Goal: Navigation & Orientation: Find specific page/section

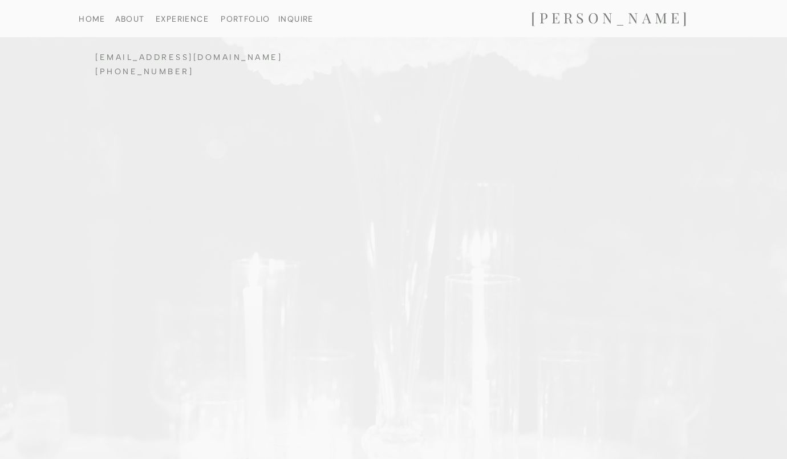
scroll to position [4069, 0]
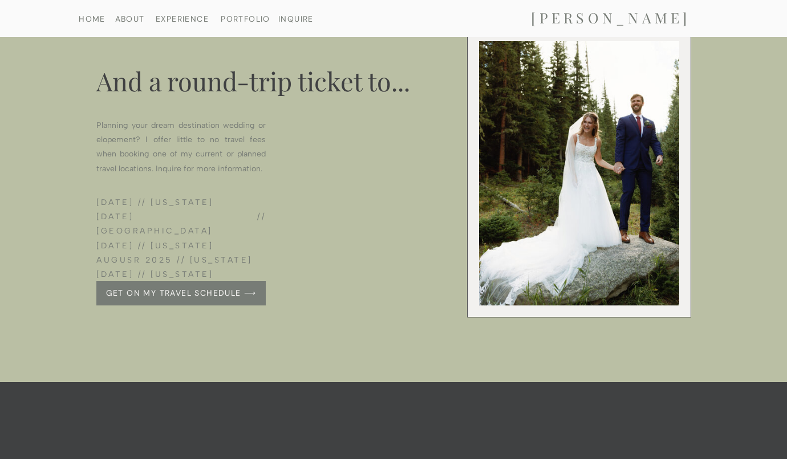
scroll to position [4600, 0]
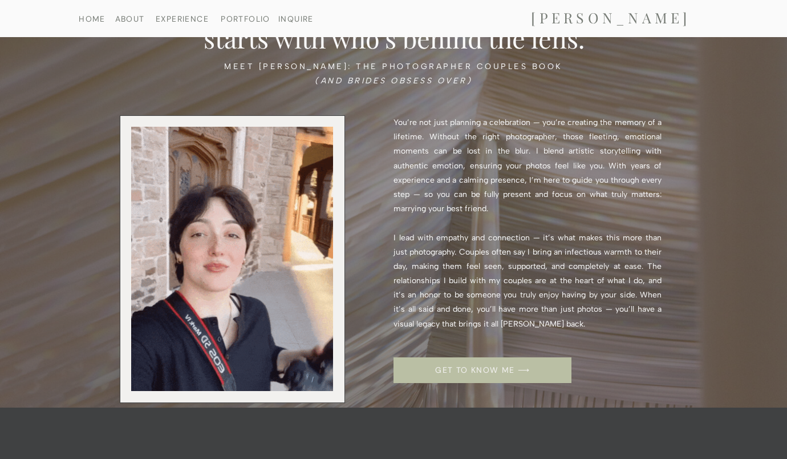
scroll to position [1540, 0]
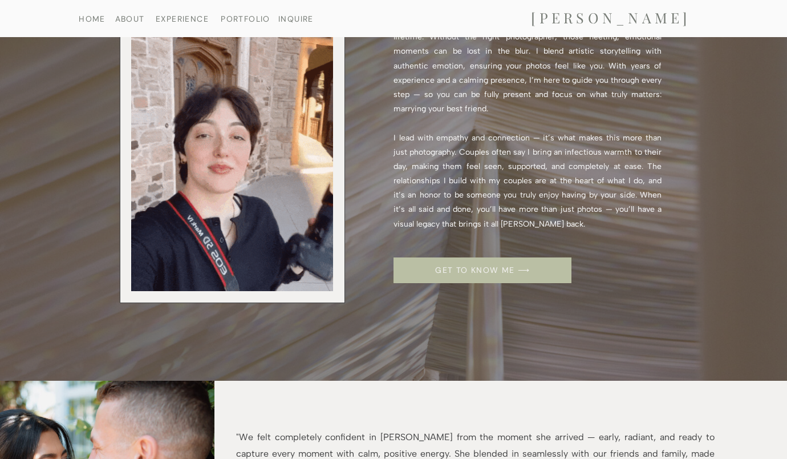
click at [503, 275] on div at bounding box center [483, 270] width 178 height 26
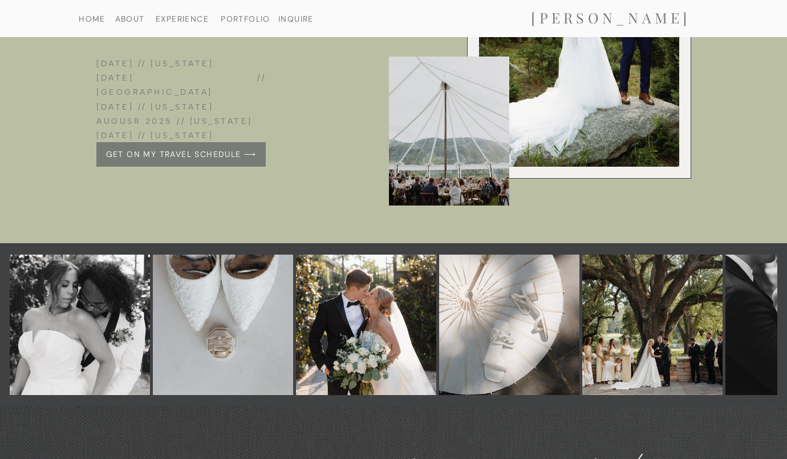
scroll to position [1805, 0]
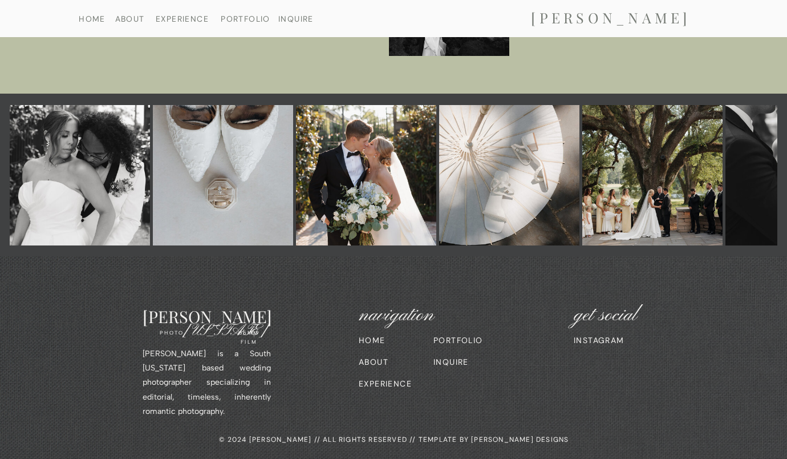
click at [529, 197] on img at bounding box center [509, 175] width 140 height 140
click at [467, 336] on nav "PORTFOLIO" at bounding box center [470, 339] width 73 height 7
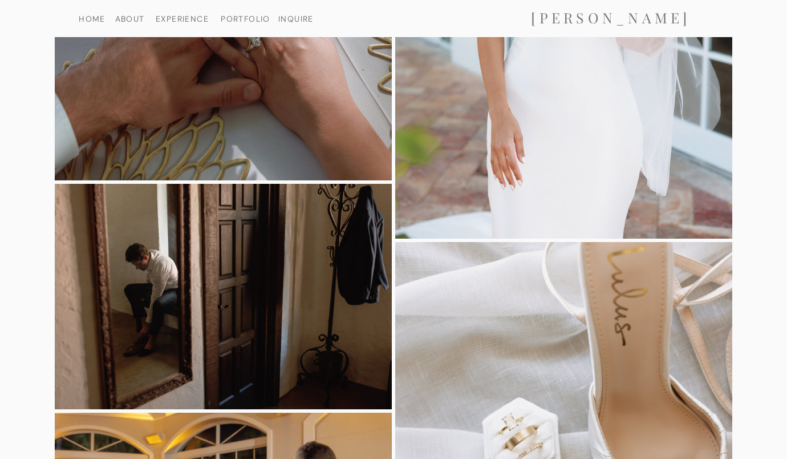
scroll to position [18369, 0]
